Goal: Navigation & Orientation: Find specific page/section

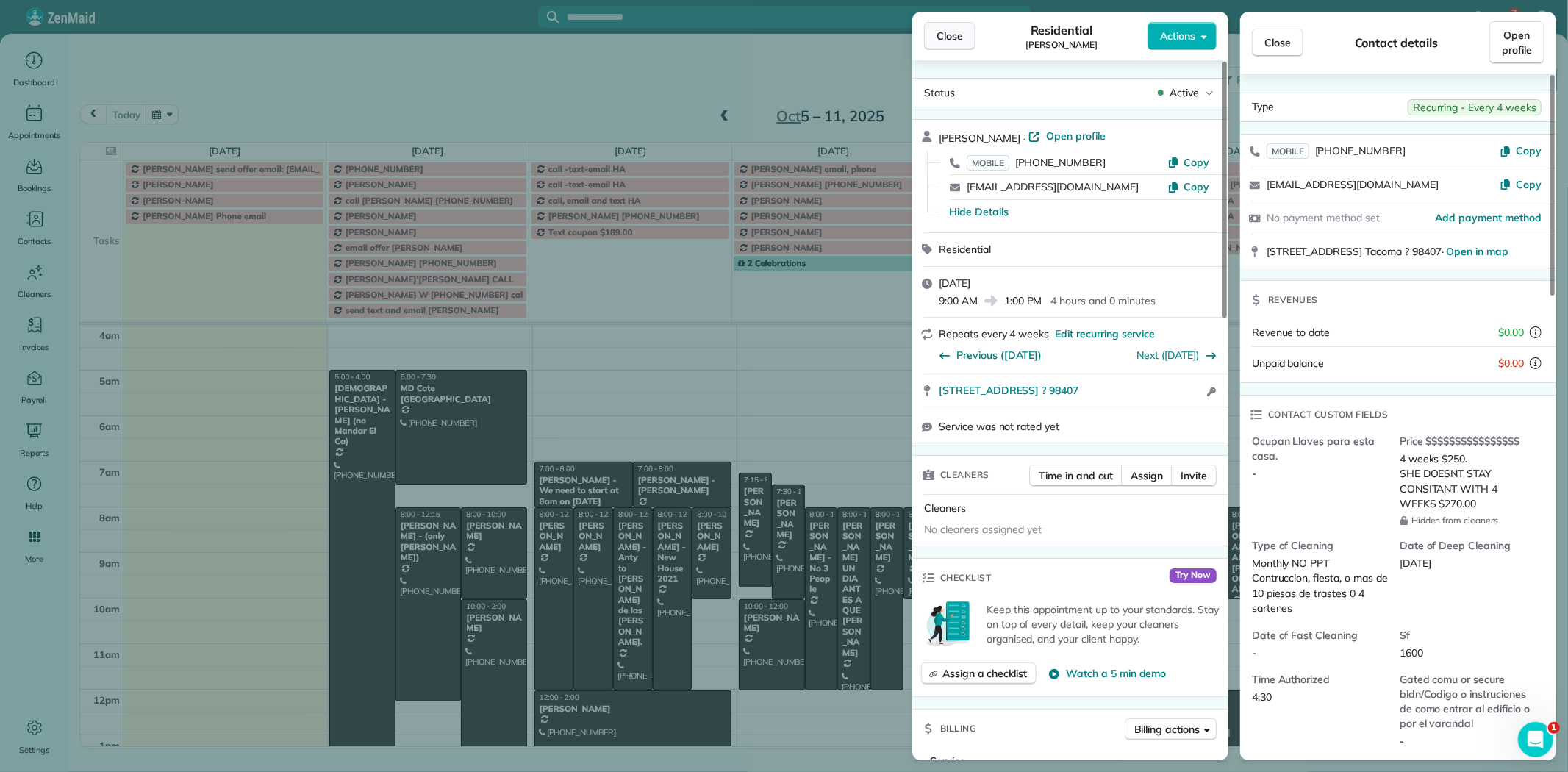
scroll to position [138, 0]
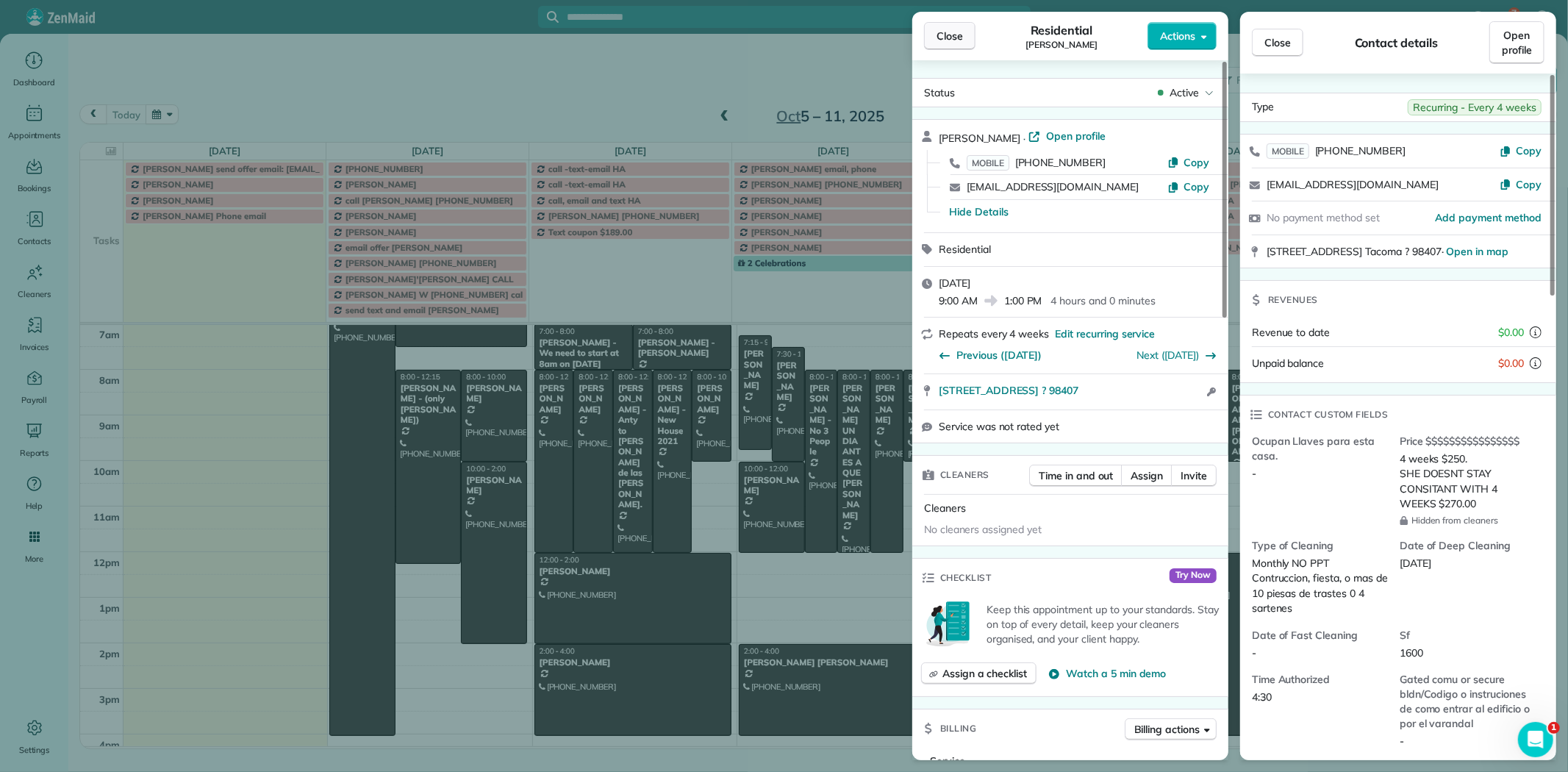
click at [959, 39] on span "Close" at bounding box center [950, 36] width 27 height 15
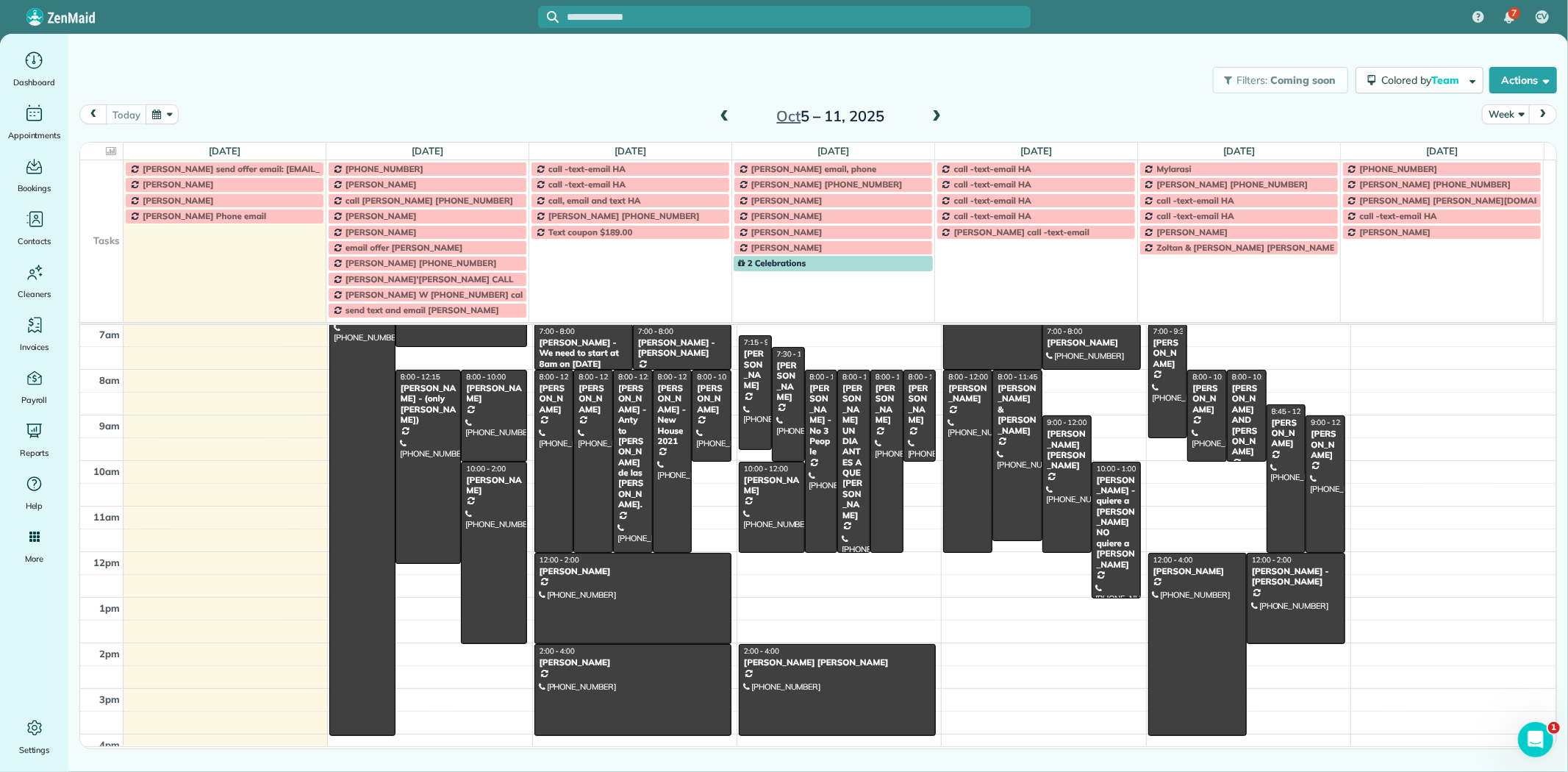
click at [936, 114] on span at bounding box center [936, 116] width 16 height 13
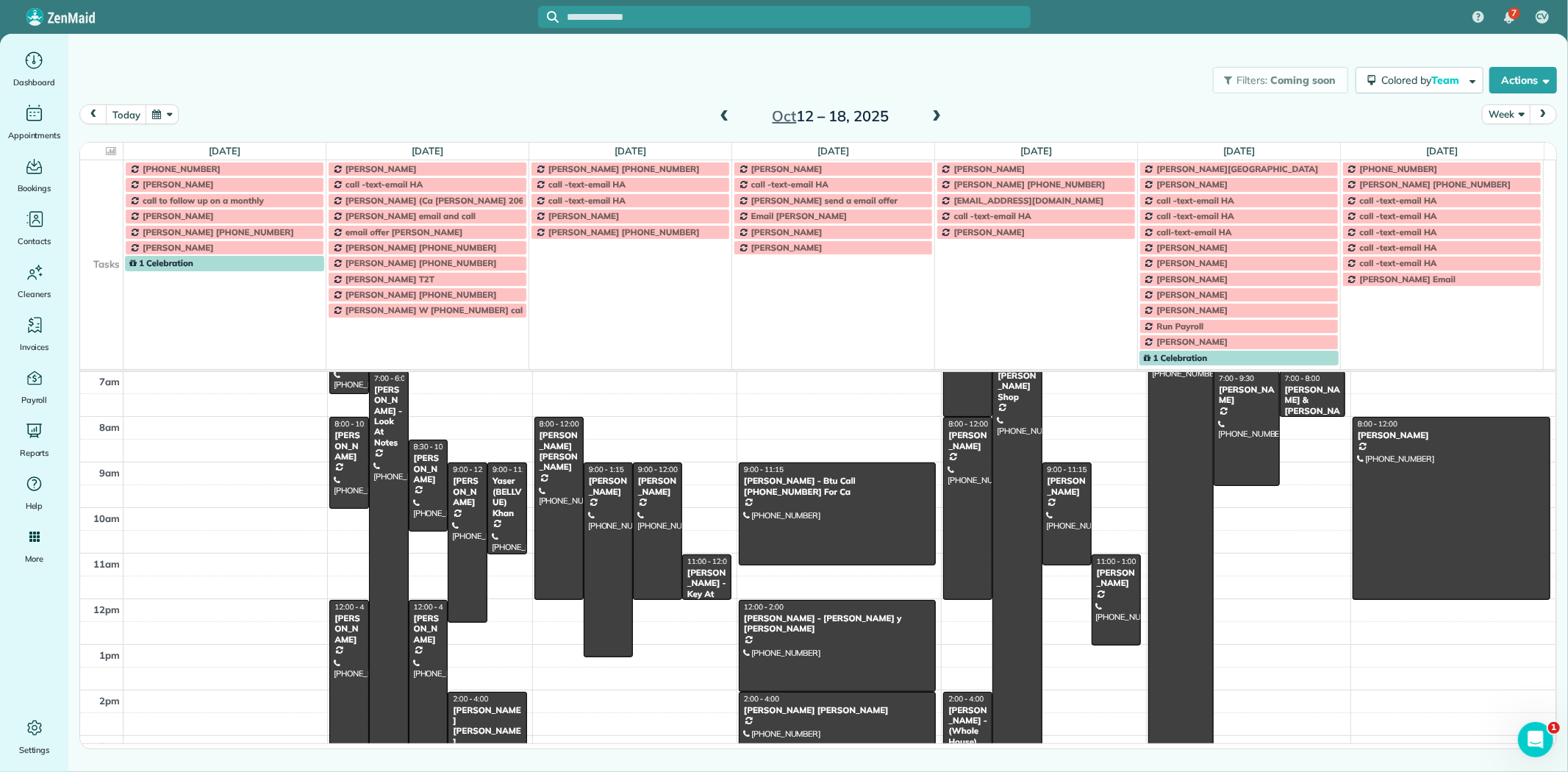
click at [1514, 118] on button "Week" at bounding box center [1506, 114] width 48 height 20
click at [1514, 151] on link "Day" at bounding box center [1541, 149] width 116 height 29
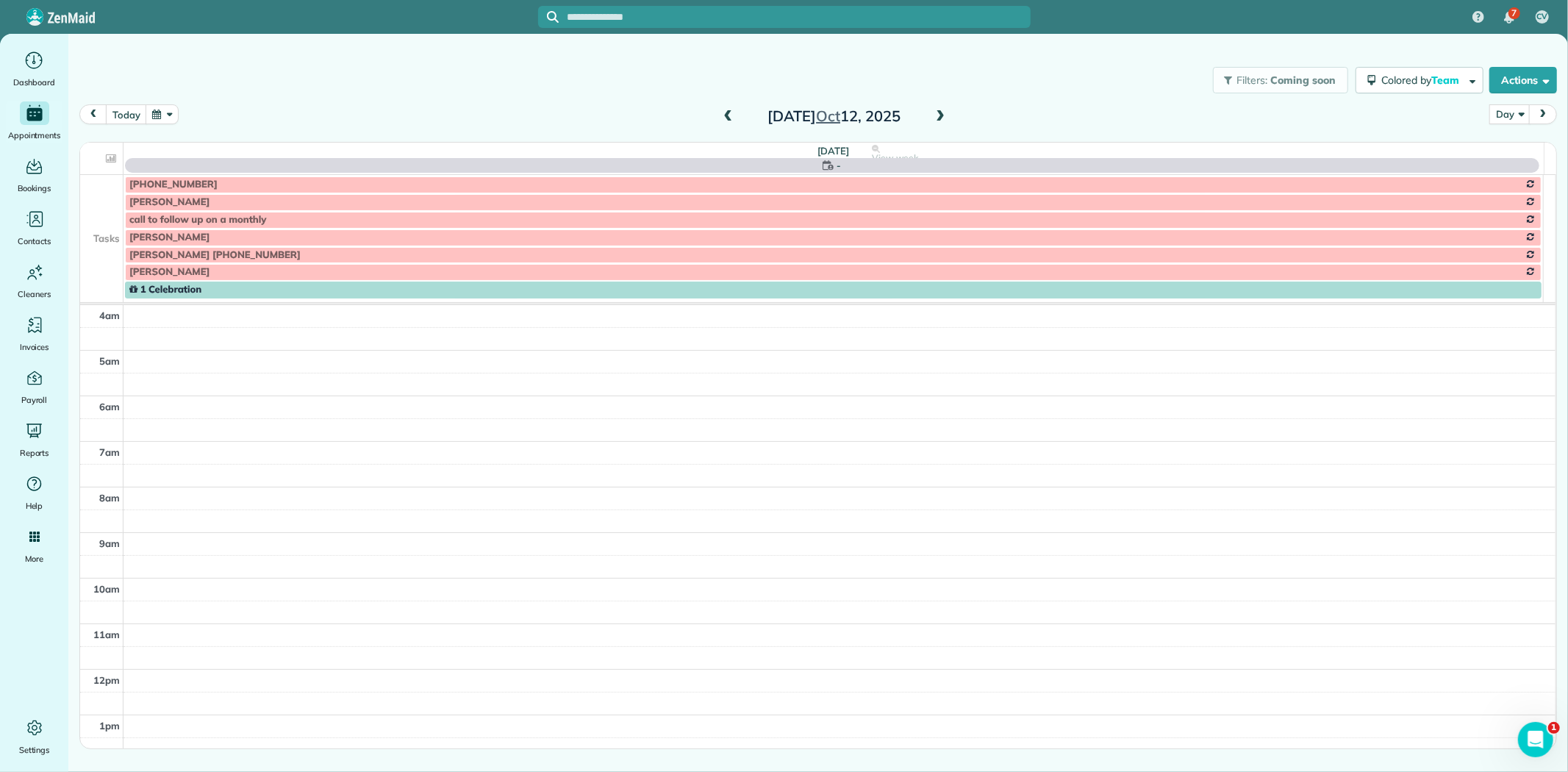
scroll to position [138, 0]
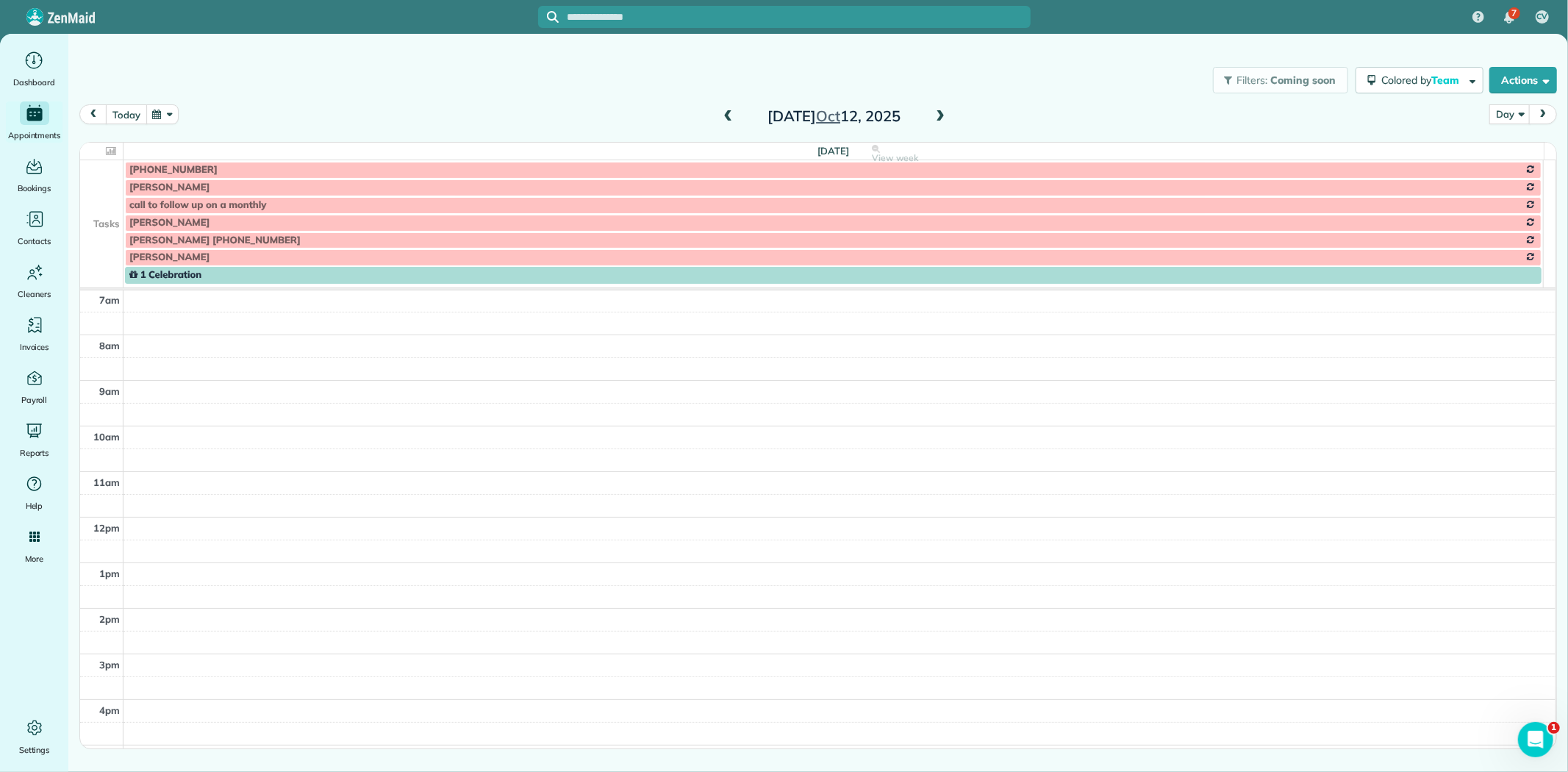
click at [125, 115] on button "today" at bounding box center [126, 114] width 40 height 20
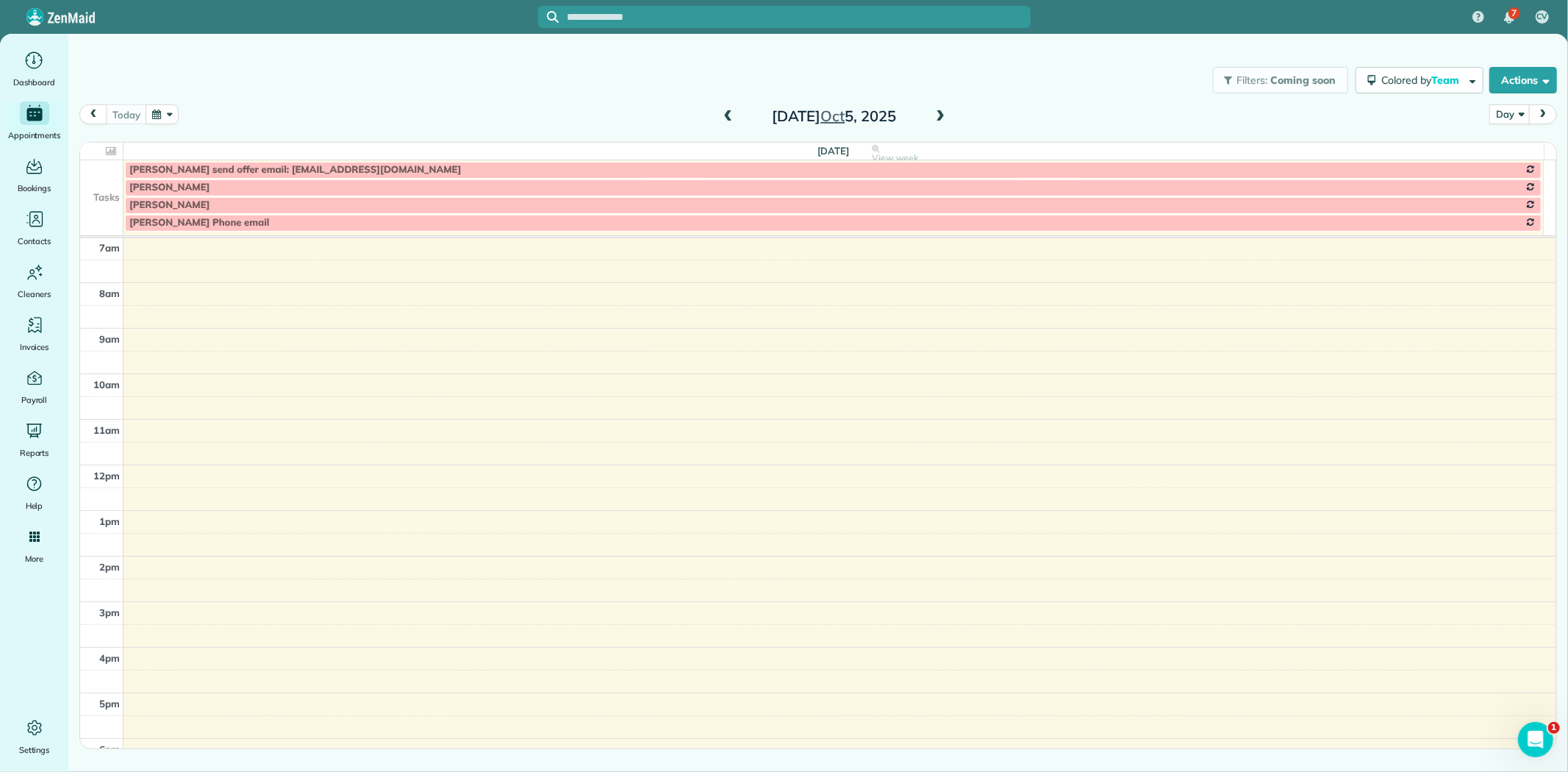
click at [940, 119] on span at bounding box center [940, 116] width 16 height 13
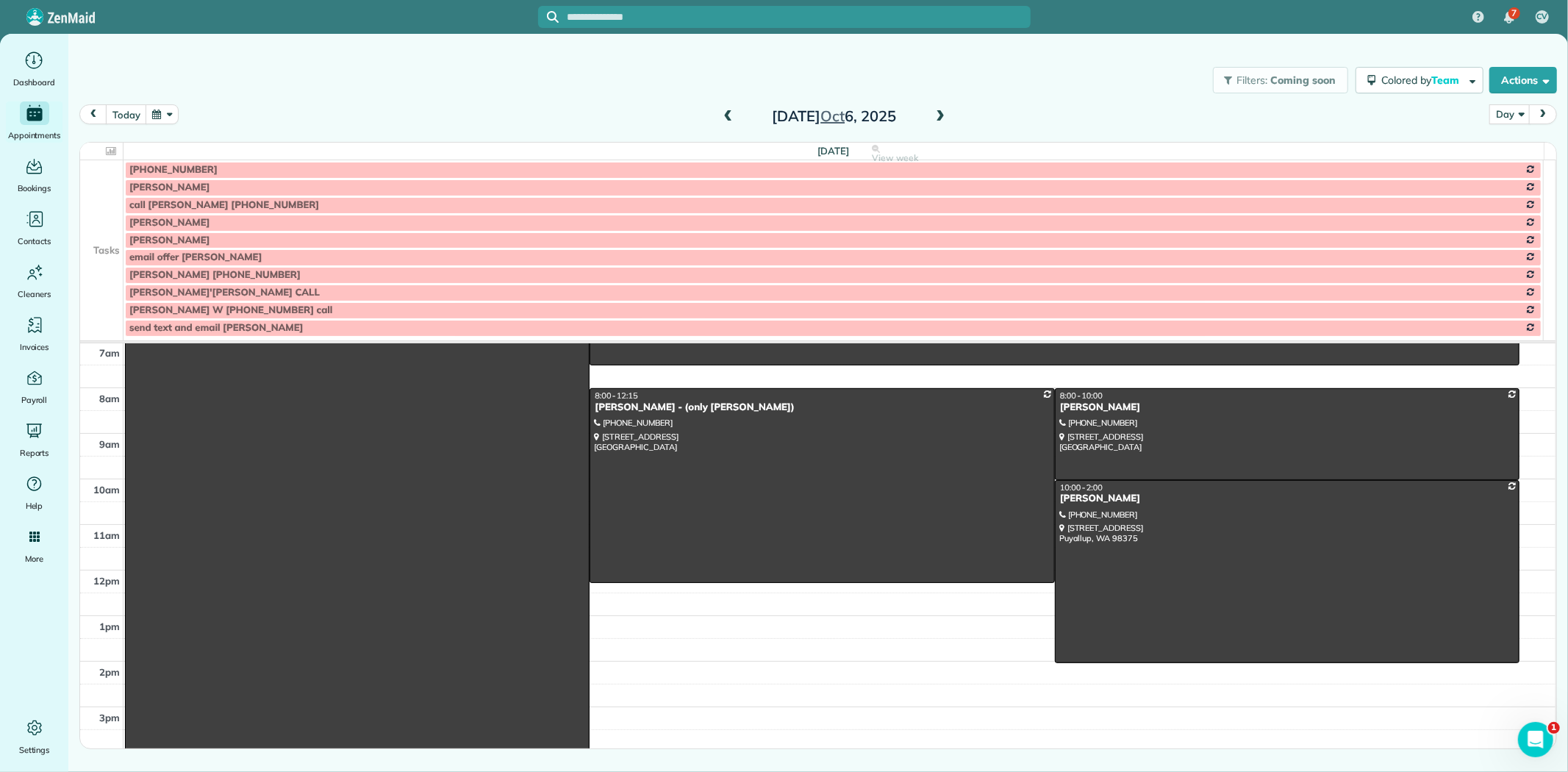
click at [100, 202] on td at bounding box center [102, 205] width 44 height 18
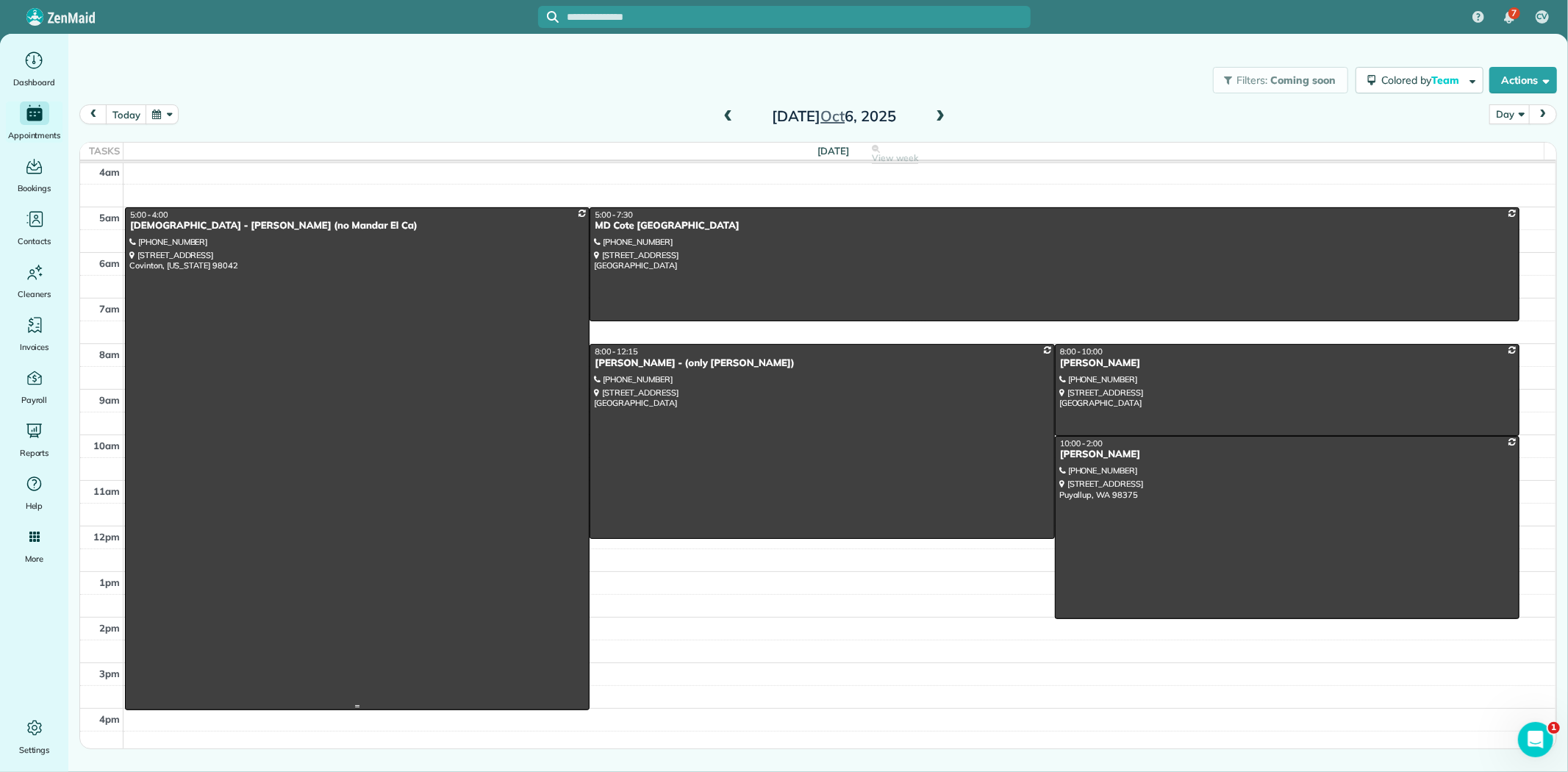
scroll to position [0, 0]
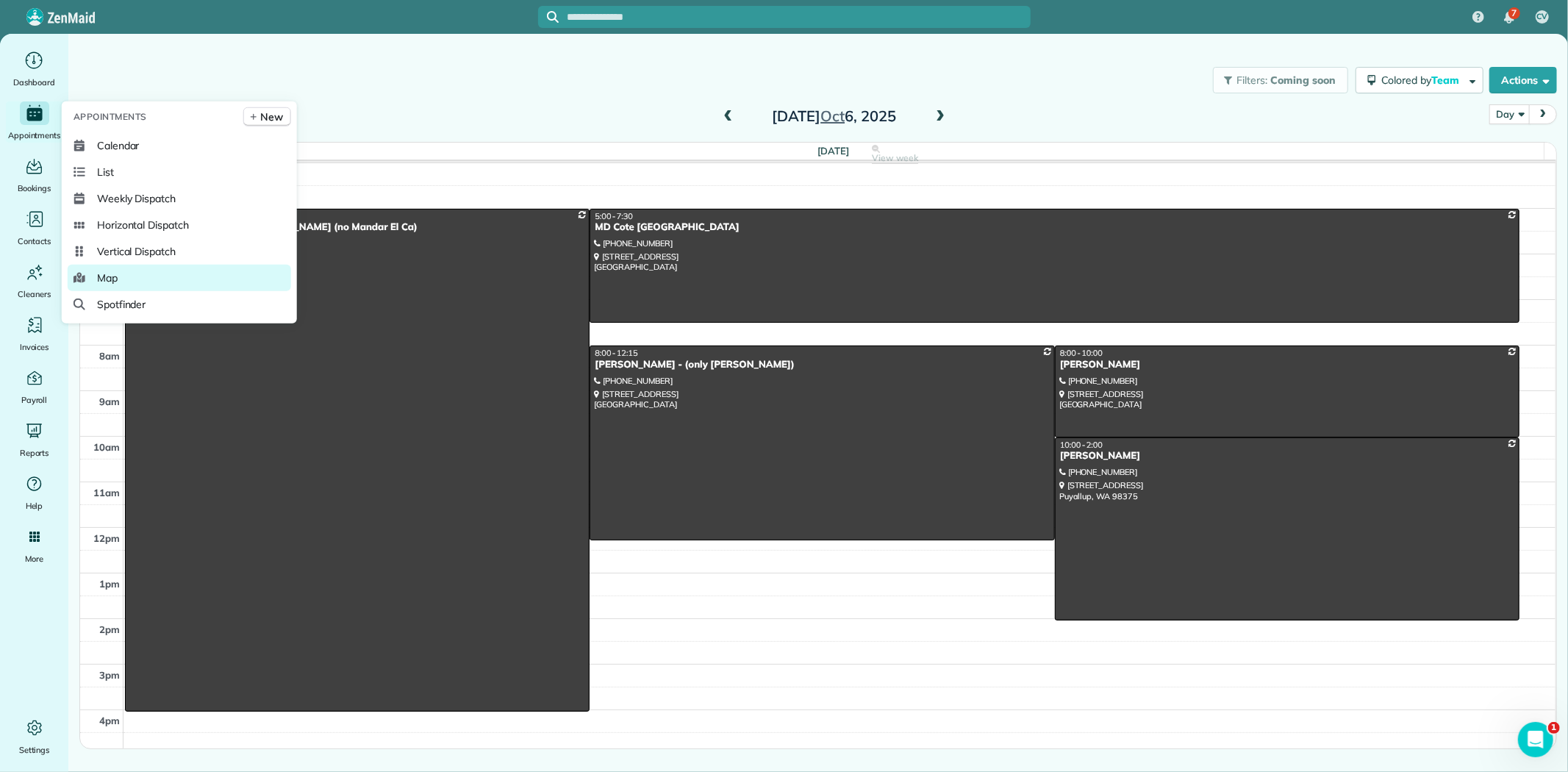
click at [121, 275] on link "Map" at bounding box center [179, 278] width 223 height 27
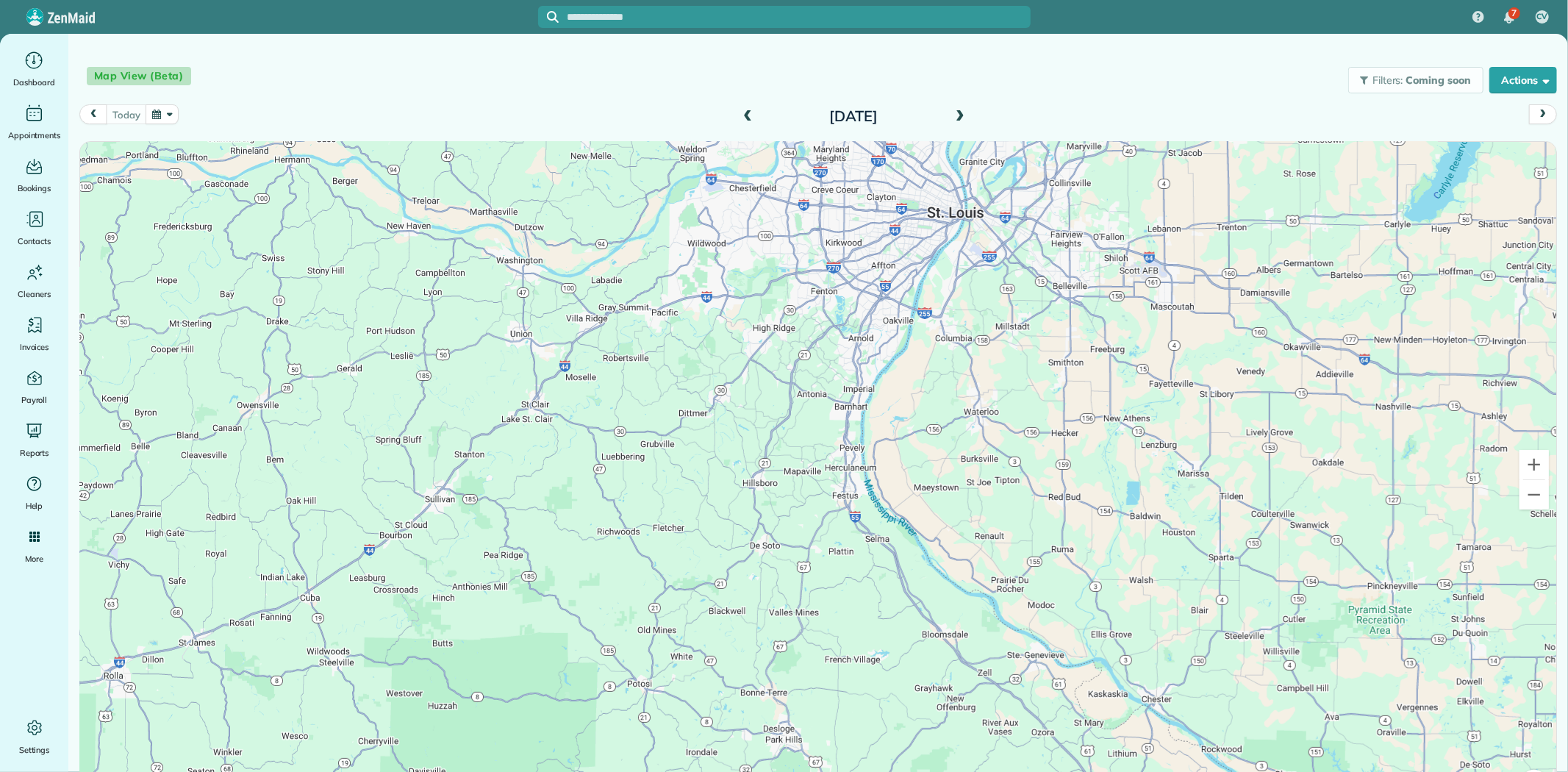
click at [958, 115] on span at bounding box center [960, 116] width 16 height 13
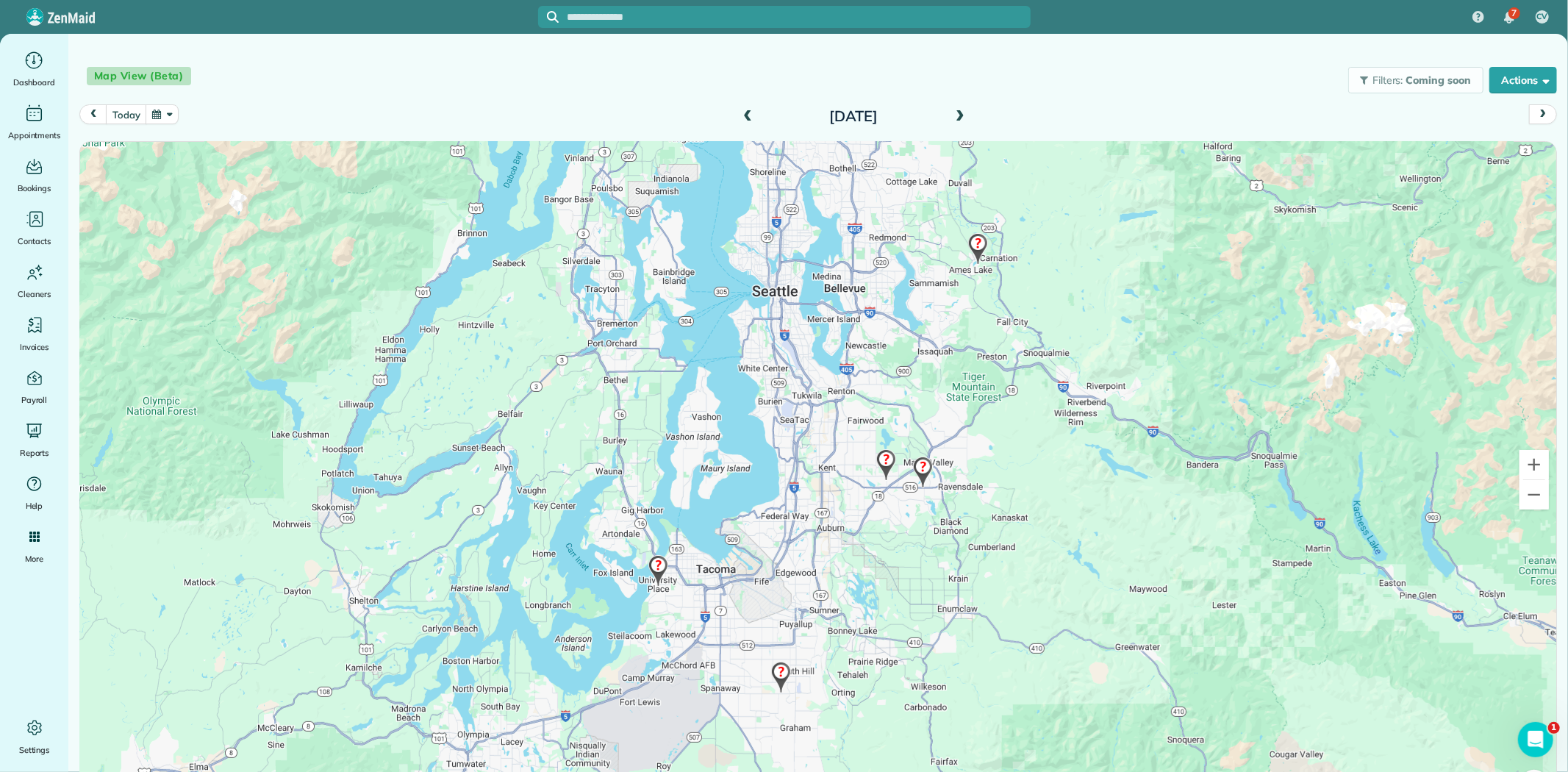
click at [974, 245] on img at bounding box center [978, 249] width 32 height 44
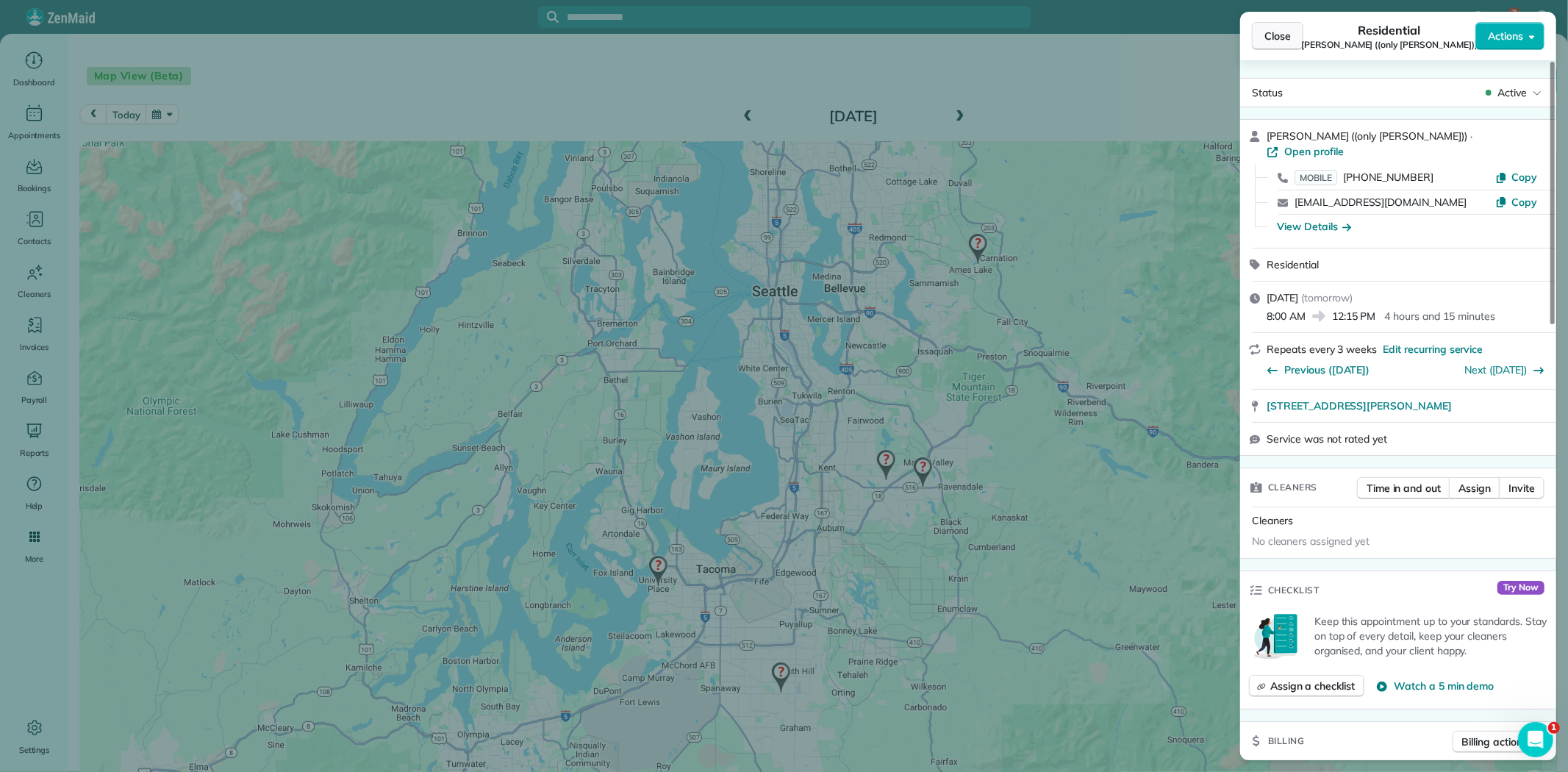
click at [1273, 42] on span "Close" at bounding box center [1277, 36] width 27 height 15
